Goal: Navigation & Orientation: Find specific page/section

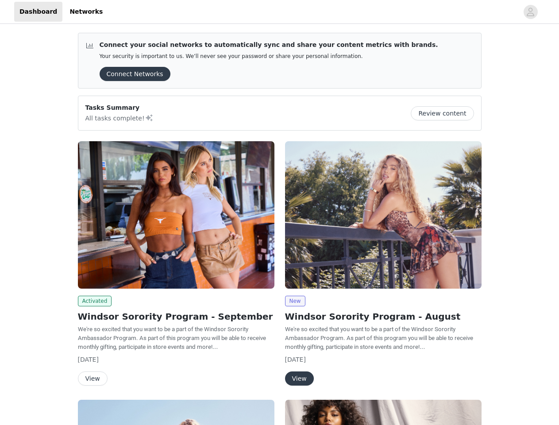
click at [280, 213] on div "New Windsor Sorority Program - August We're so excited that you want to be a pa…" at bounding box center [383, 265] width 207 height 259
click at [279, 12] on div at bounding box center [313, 12] width 411 height 20
click at [531, 12] on icon "avatar" at bounding box center [531, 12] width 8 height 14
click at [132, 74] on div "Connect your social networks to automatically sync and share your content metri…" at bounding box center [279, 357] width 559 height 663
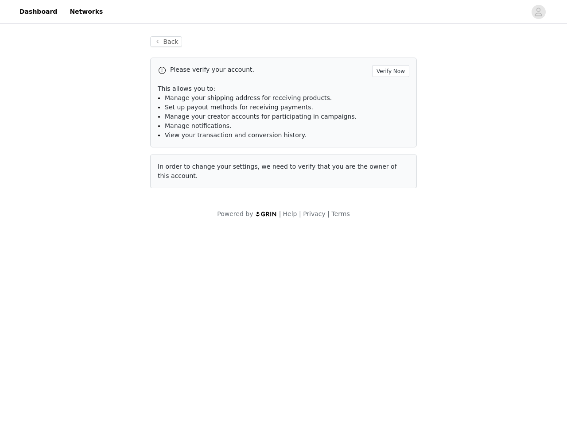
click at [446, 113] on div "Back Please verify your account. Verify Now This allows you to: Manage your shi…" at bounding box center [283, 128] width 567 height 204
click at [176, 215] on div "Powered by | Help | Privacy | Terms" at bounding box center [283, 219] width 567 height 20
click at [93, 301] on body "Dashboard Networks Back Please verify your account. Verify Now This allows you …" at bounding box center [283, 212] width 567 height 425
click at [92, 379] on body "Dashboard Networks Back Please verify your account. Verify Now This allows you …" at bounding box center [283, 212] width 567 height 425
click at [383, 215] on div "Powered by | Help | Privacy | Terms" at bounding box center [283, 219] width 567 height 20
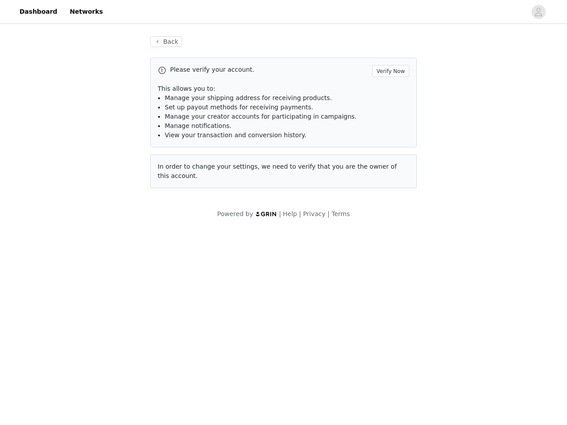
click at [295, 301] on body "Dashboard Networks Back Please verify your account. Verify Now This allows you …" at bounding box center [283, 212] width 567 height 425
